Goal: Information Seeking & Learning: Learn about a topic

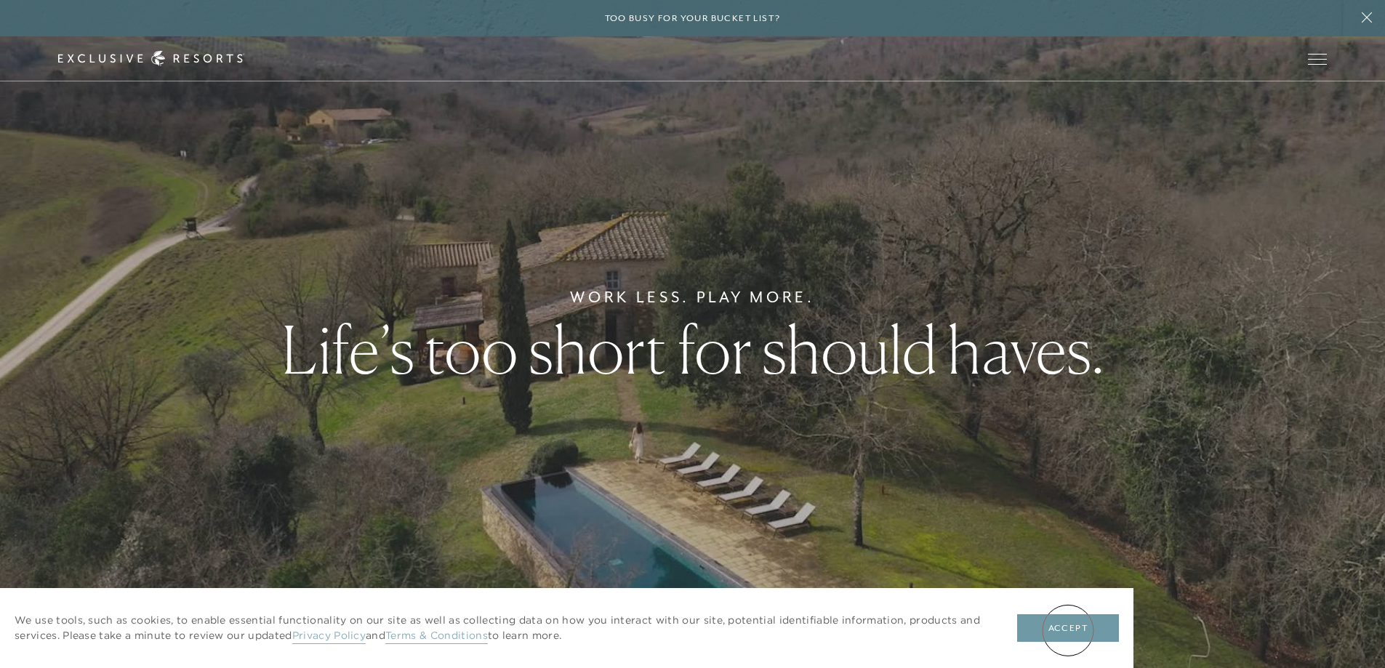
click at [1068, 631] on button "Accept" at bounding box center [1068, 629] width 102 height 28
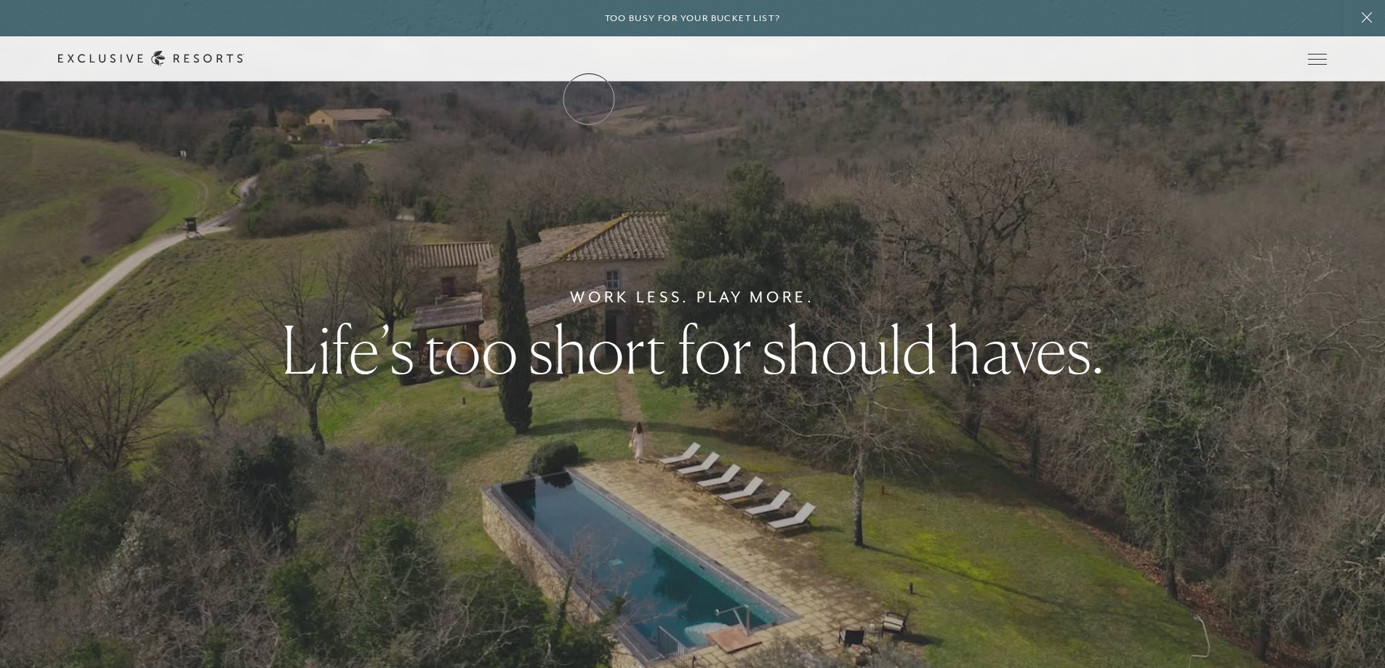
click at [0, 0] on link "The Collection" at bounding box center [0, 0] width 0 height 0
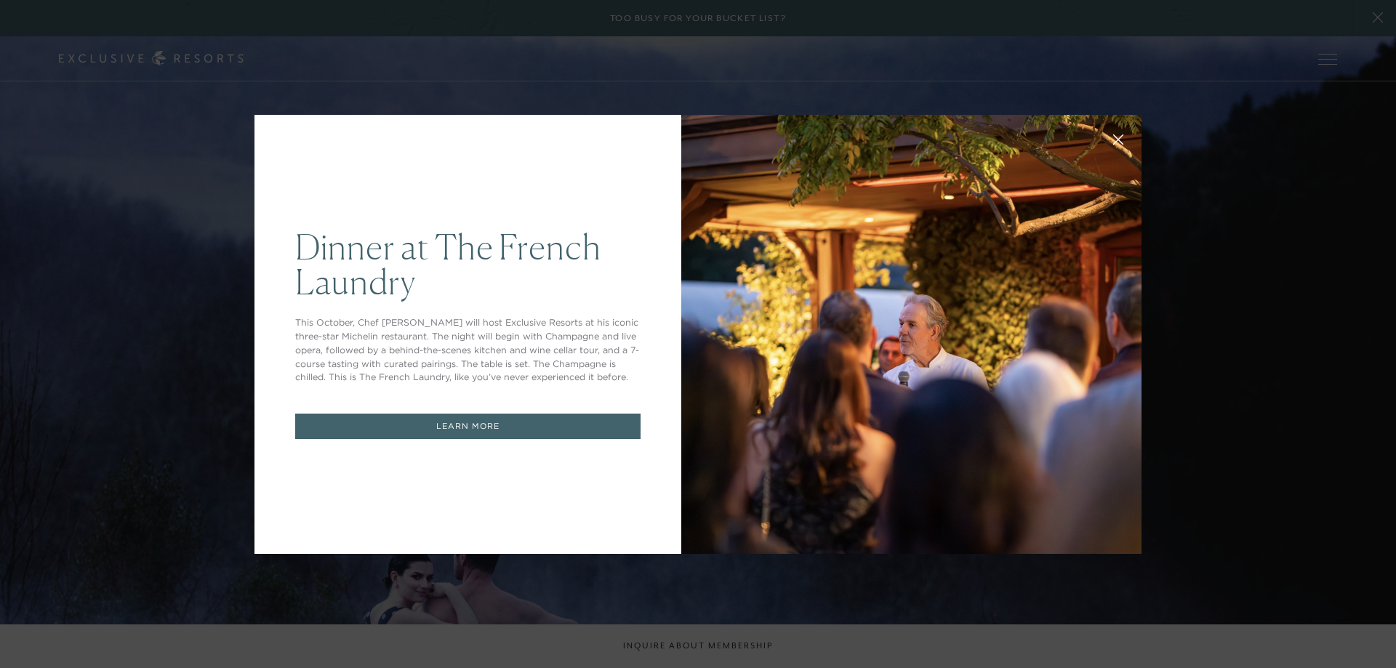
click at [1314, 239] on div "Dinner at The French Laundry This October, Chef Thomas Keller will host Exclusi…" at bounding box center [698, 334] width 1396 height 668
click at [1114, 138] on icon at bounding box center [1118, 139] width 9 height 9
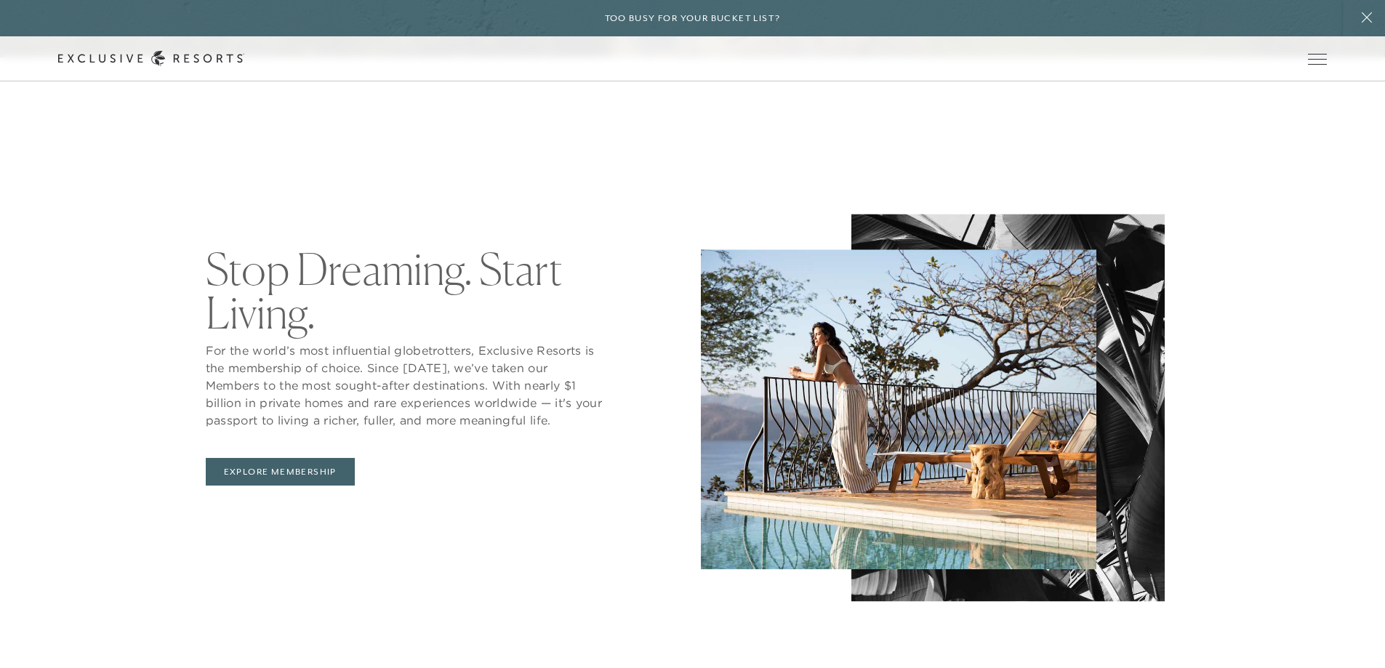
scroll to position [679, 0]
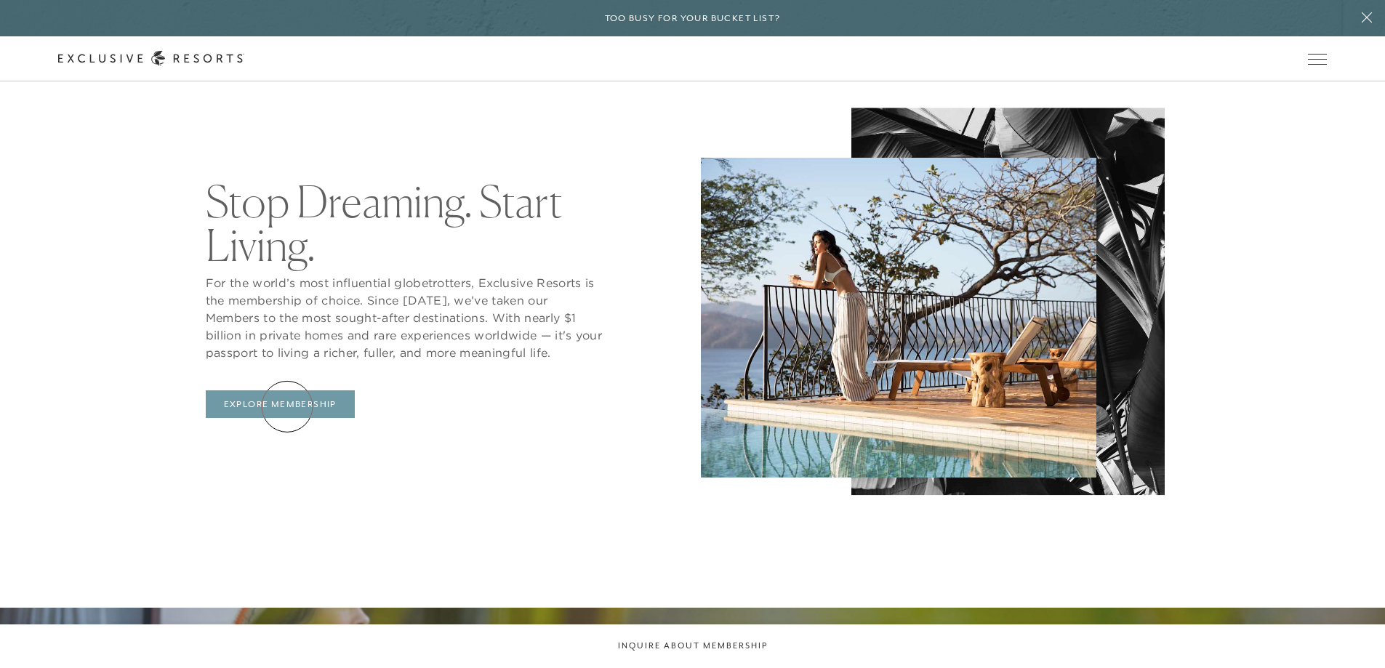
click at [287, 407] on link "Explore Membership" at bounding box center [280, 405] width 149 height 28
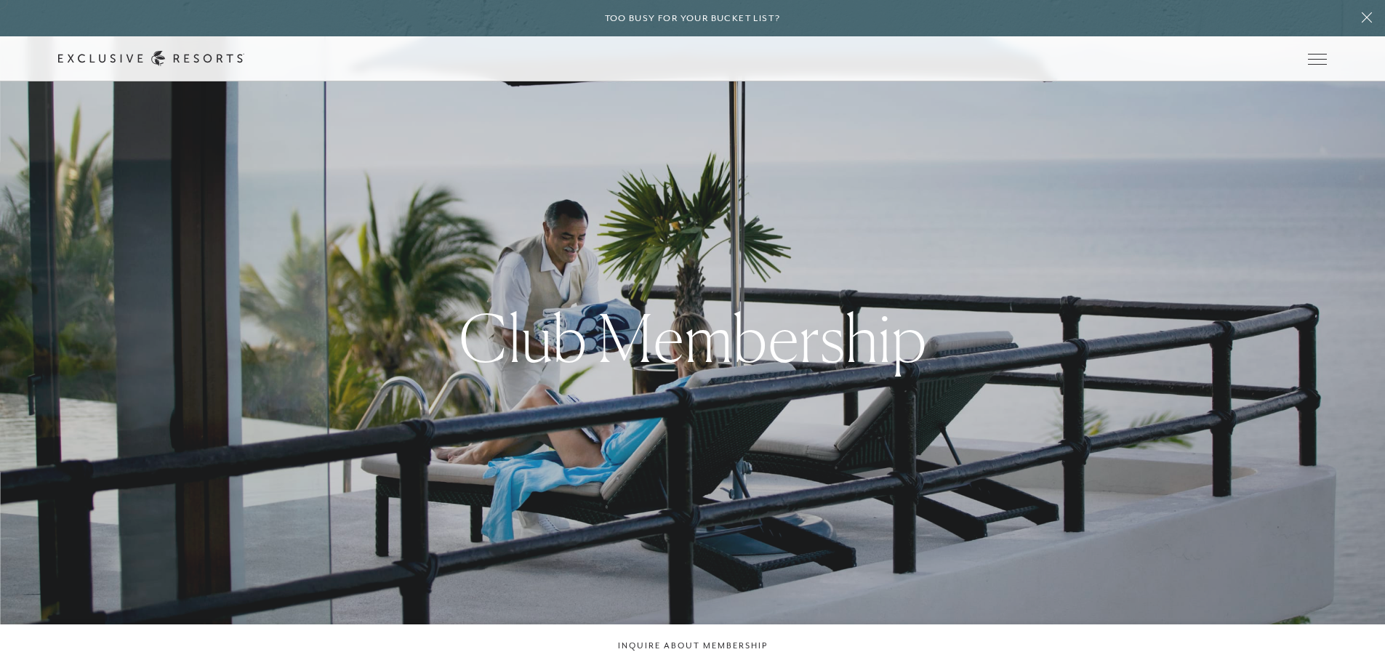
scroll to position [679, 0]
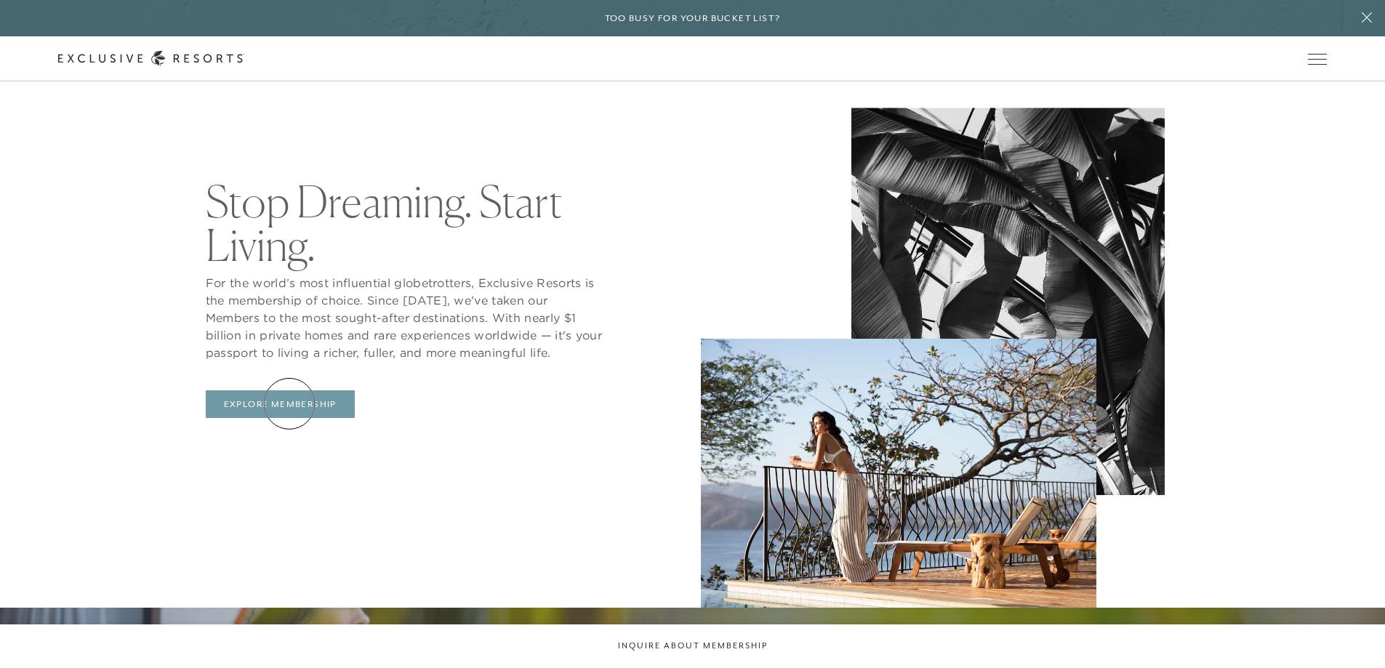
click at [289, 404] on link "Explore Membership" at bounding box center [280, 405] width 149 height 28
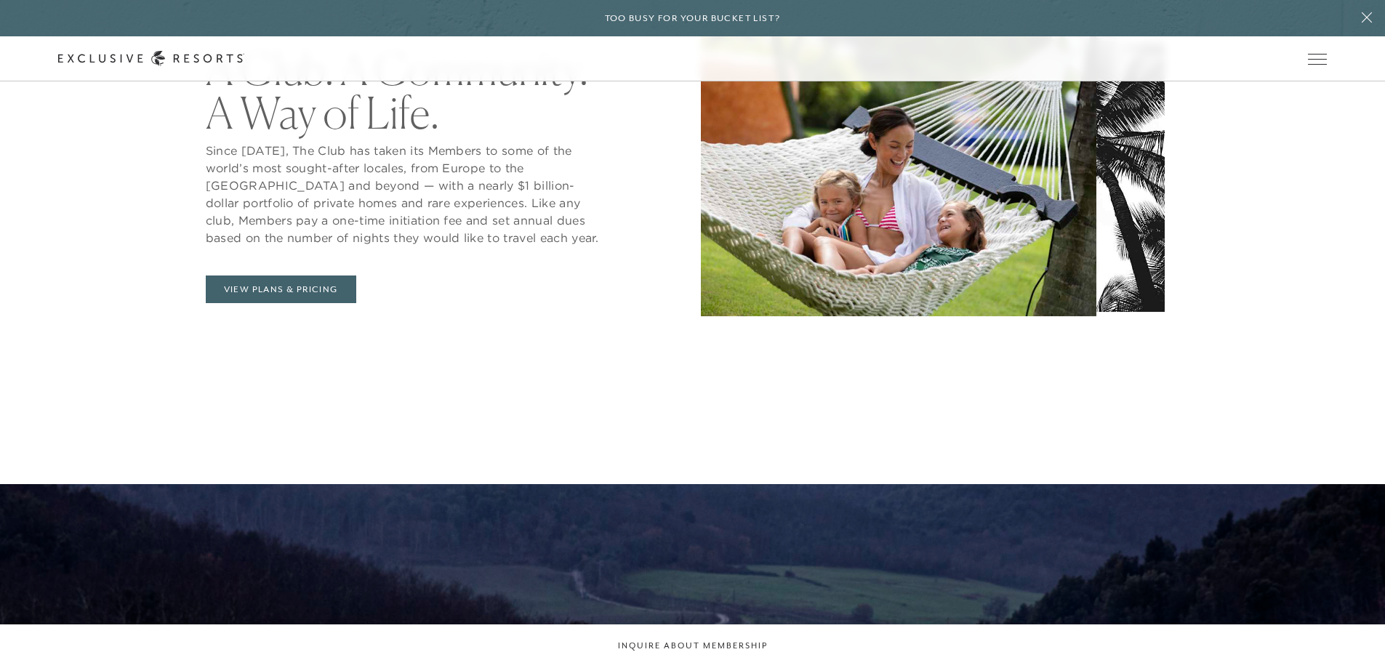
scroll to position [607, 0]
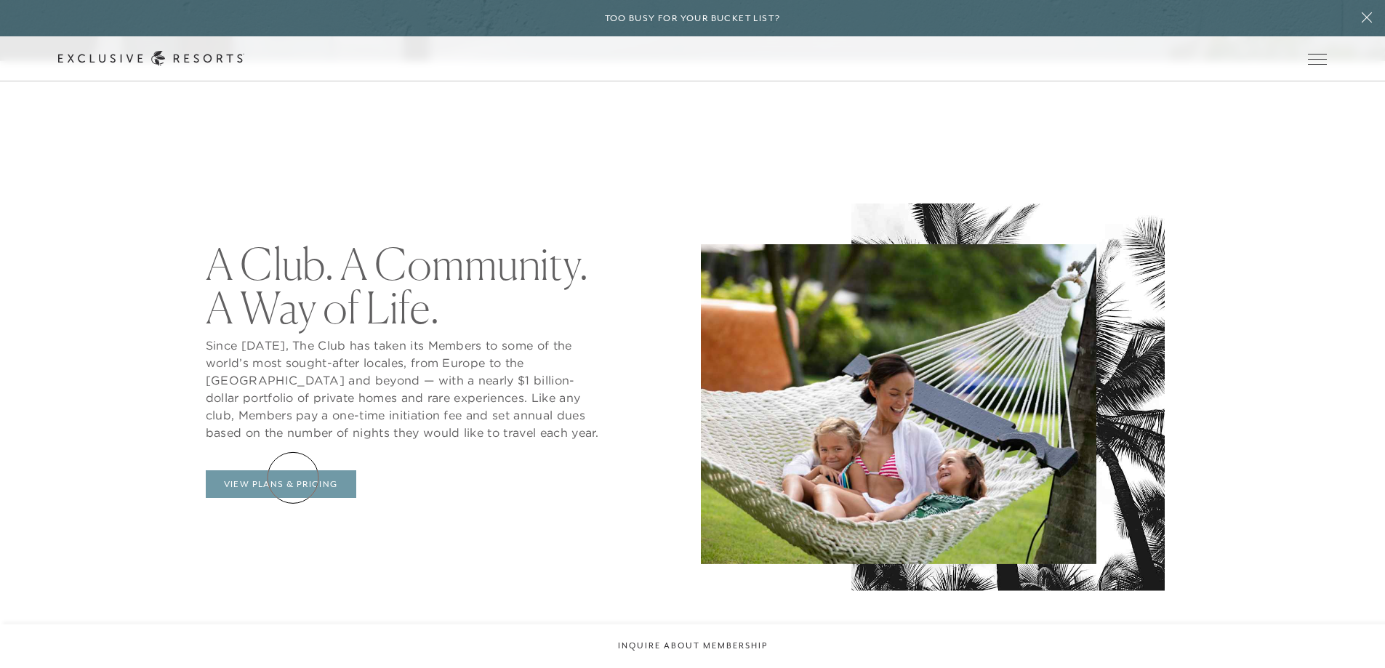
click at [293, 478] on link "View Plans & Pricing" at bounding box center [281, 485] width 151 height 28
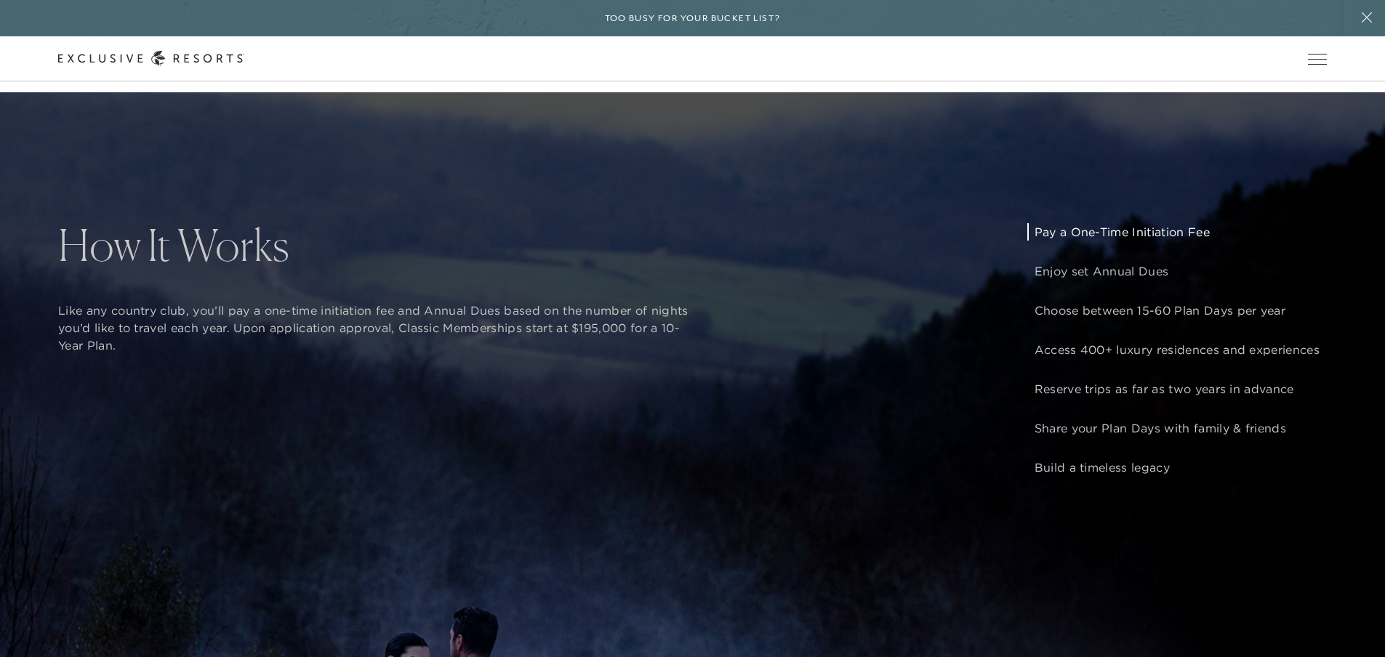
scroll to position [1202, 0]
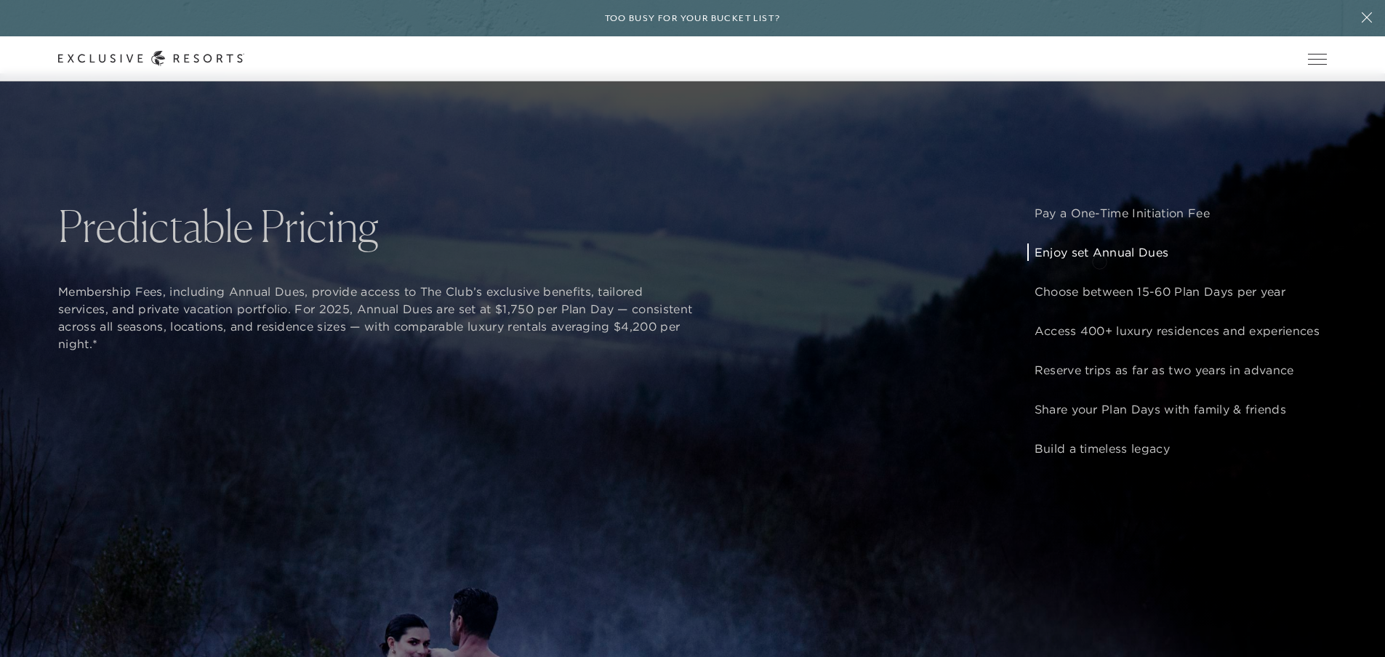
click at [1100, 260] on p "Enjoy set Annual Dues" at bounding box center [1177, 252] width 285 height 17
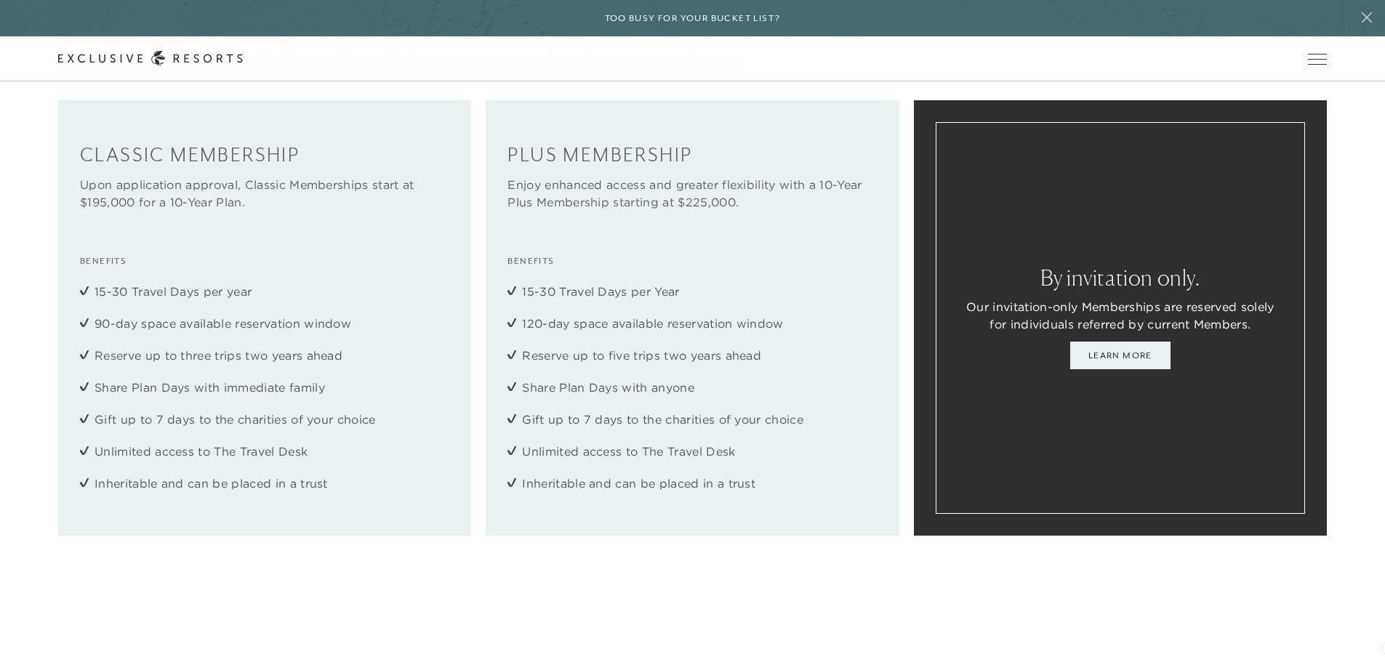
scroll to position [2027, 0]
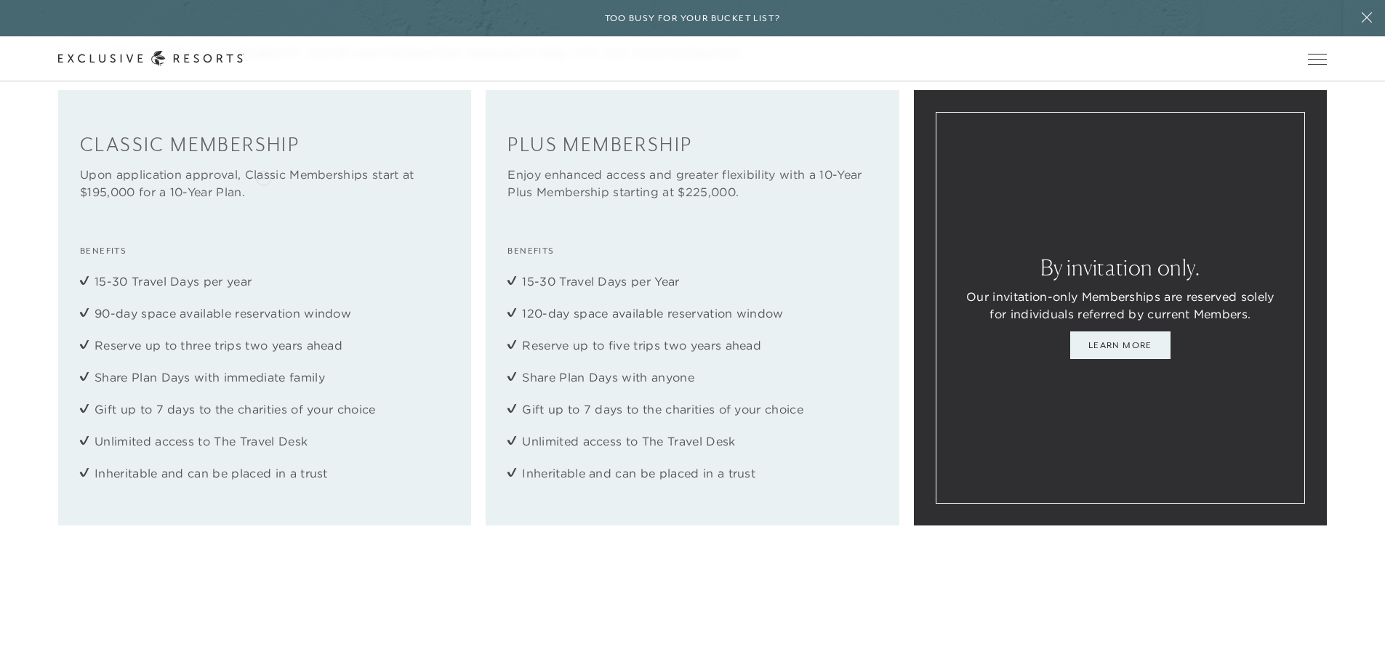
click at [263, 157] on h4 "Classic Membership" at bounding box center [264, 145] width 369 height 23
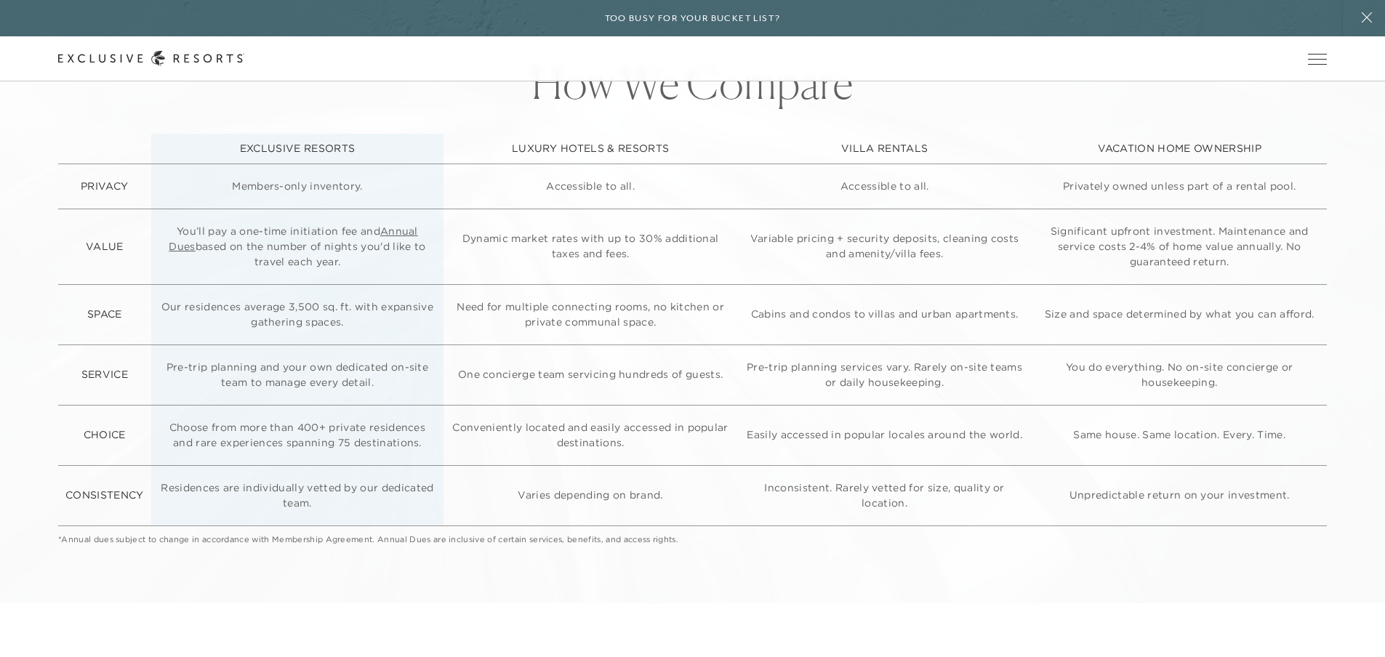
scroll to position [3830, 0]
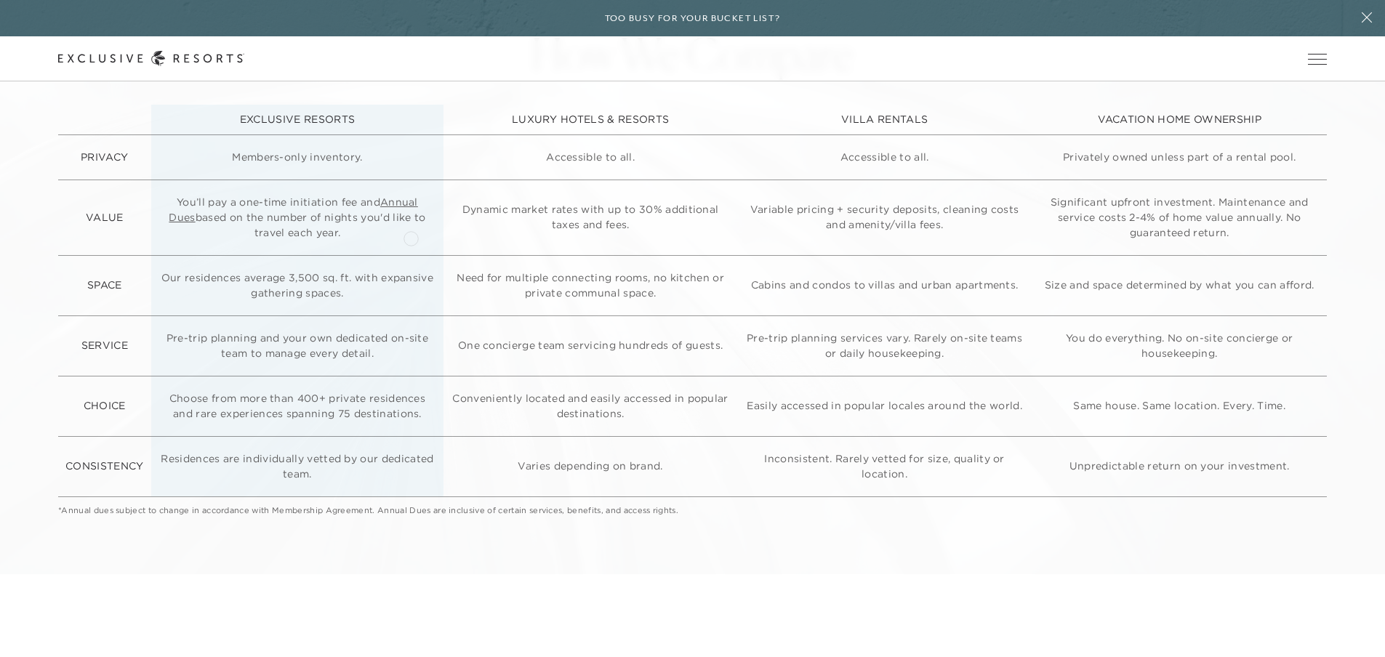
click at [411, 224] on link "Annual Dues" at bounding box center [293, 210] width 249 height 28
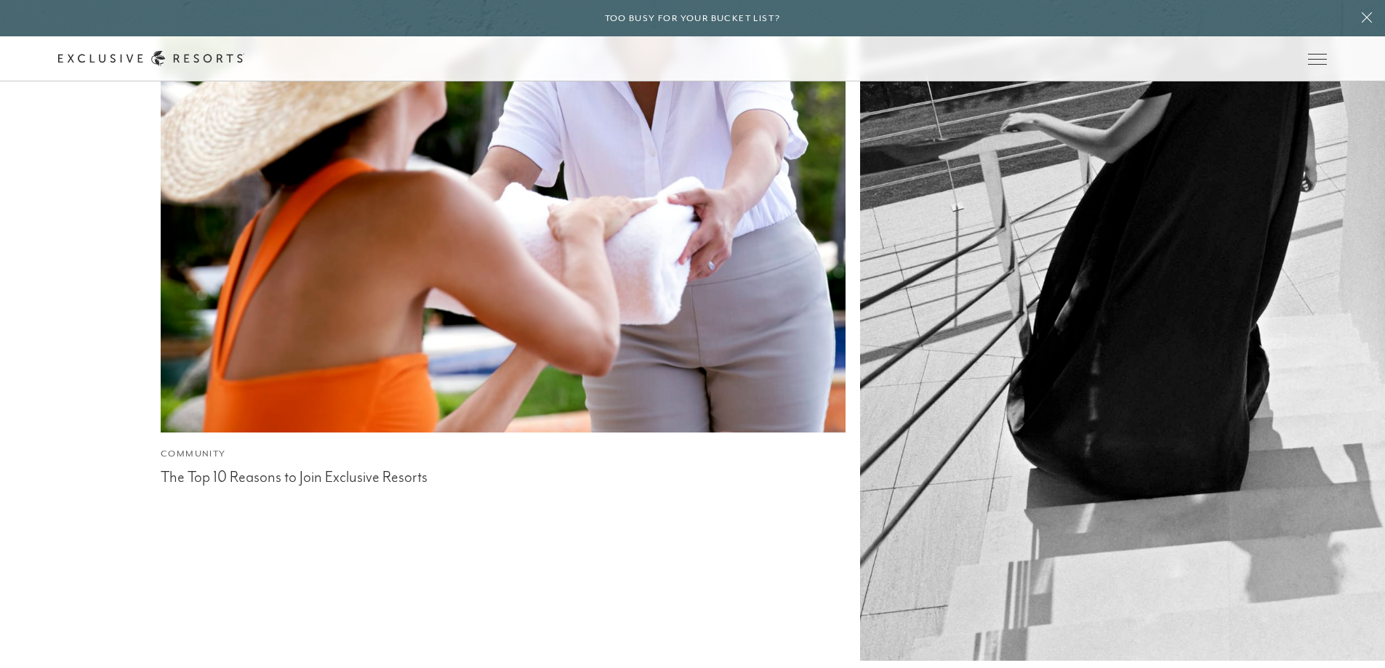
scroll to position [5739, 0]
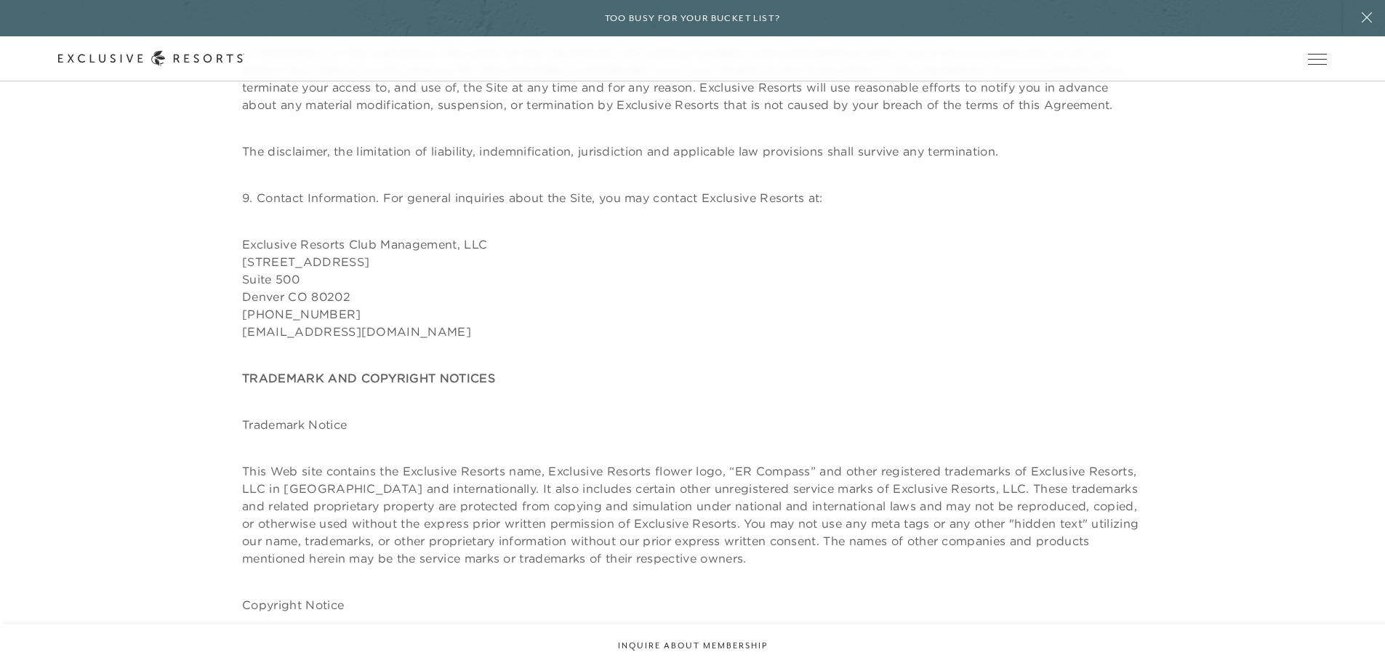
scroll to position [2924, 0]
